Goal: Task Accomplishment & Management: Manage account settings

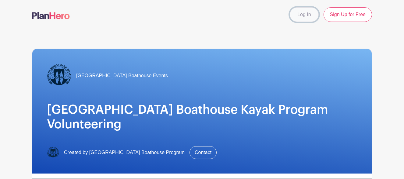
click at [299, 18] on link "Log In" at bounding box center [304, 14] width 29 height 15
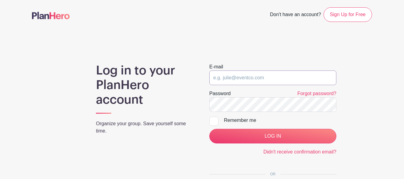
type input "volunteer@bbpboathouse.org"
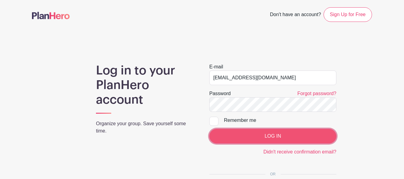
click at [257, 139] on input "LOG IN" at bounding box center [272, 136] width 127 height 15
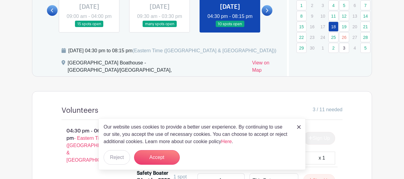
scroll to position [337, 0]
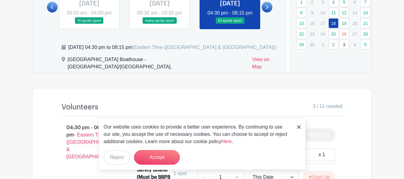
click at [297, 125] on img at bounding box center [299, 127] width 4 height 4
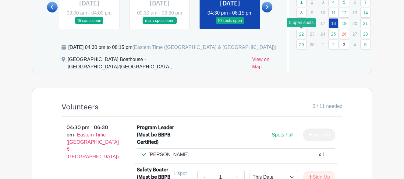
click at [303, 36] on link "22" at bounding box center [301, 34] width 10 height 10
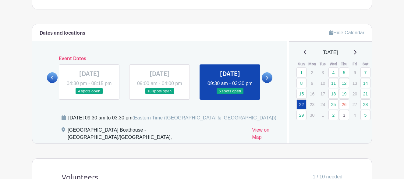
scroll to position [273, 0]
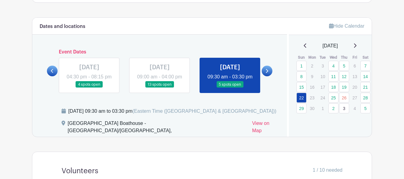
click at [354, 46] on div "[DATE]" at bounding box center [330, 45] width 69 height 7
click at [356, 46] on icon at bounding box center [354, 45] width 3 height 5
click at [356, 46] on icon at bounding box center [355, 46] width 2 height 4
click at [298, 100] on link "17" at bounding box center [301, 98] width 10 height 10
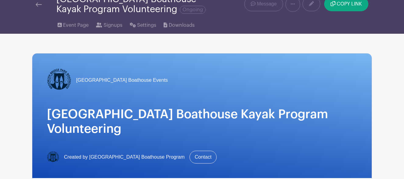
scroll to position [23, 0]
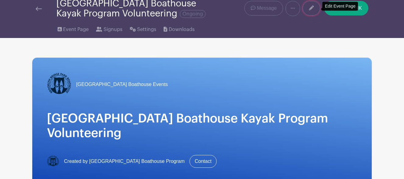
click at [313, 12] on link at bounding box center [311, 8] width 18 height 15
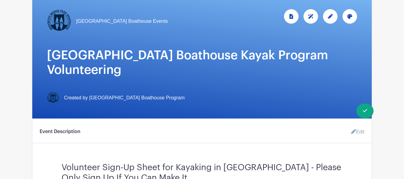
scroll to position [85, 0]
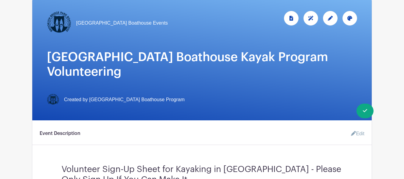
click at [331, 17] on icon at bounding box center [330, 18] width 5 height 5
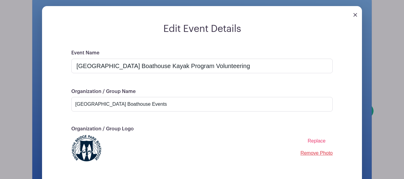
scroll to position [208, 0]
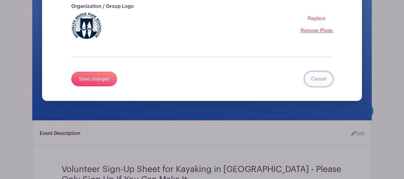
click at [317, 78] on link "Cancel" at bounding box center [318, 79] width 28 height 15
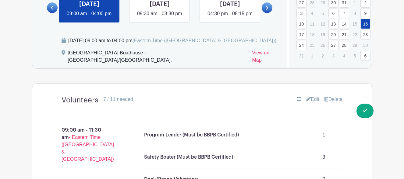
scroll to position [358, 0]
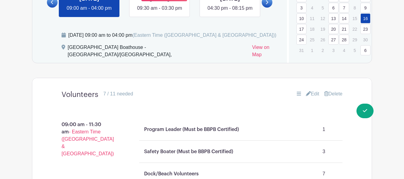
click at [160, 12] on link at bounding box center [160, 12] width 0 height 0
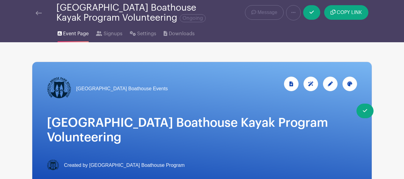
scroll to position [17, 0]
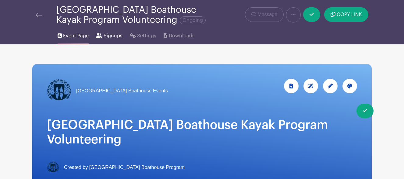
click at [104, 35] on span "Signups" at bounding box center [113, 35] width 19 height 7
